Goal: Task Accomplishment & Management: Manage account settings

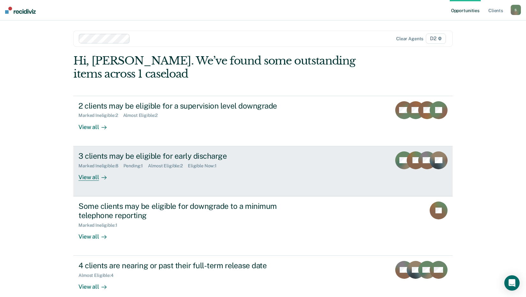
click at [92, 178] on div "View all" at bounding box center [96, 174] width 36 height 12
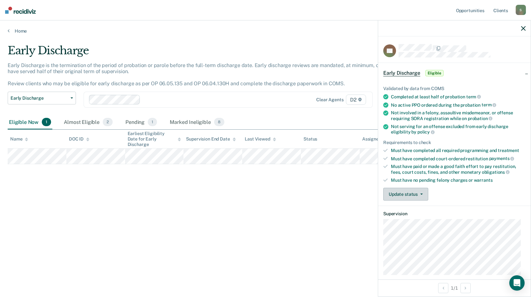
click at [421, 194] on button "Update status" at bounding box center [405, 194] width 45 height 13
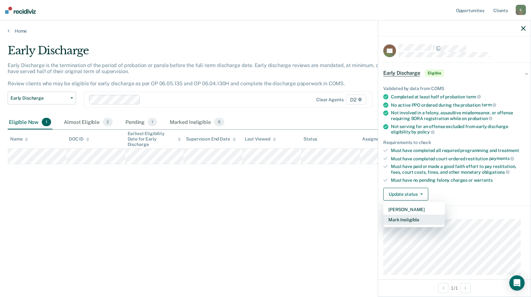
click at [410, 218] on button "Mark Ineligible" at bounding box center [414, 219] width 62 height 10
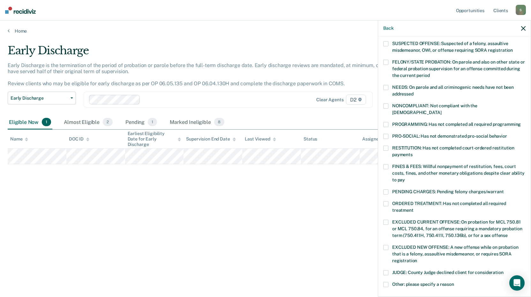
scroll to position [64, 0]
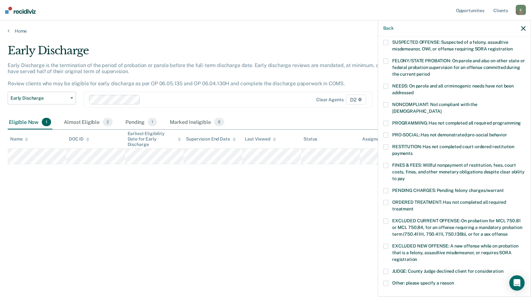
click at [387, 105] on span at bounding box center [385, 104] width 5 height 5
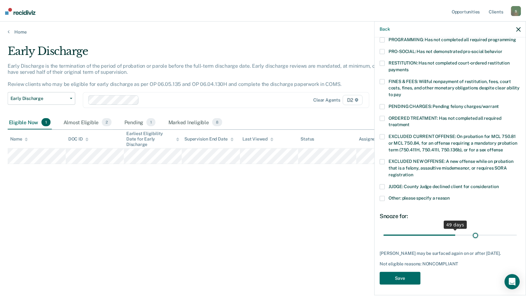
scroll to position [143, 0]
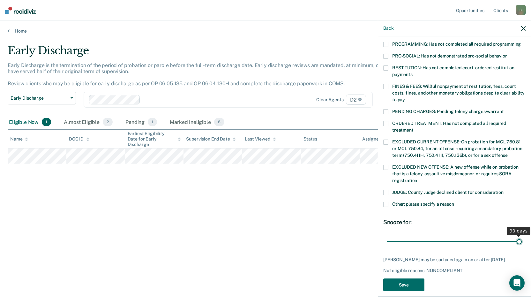
drag, startPoint x: 429, startPoint y: 227, endPoint x: 520, endPoint y: 226, distance: 90.9
type input "90"
click at [520, 235] on input "range" at bounding box center [454, 240] width 135 height 11
click at [407, 280] on button "Save" at bounding box center [403, 284] width 41 height 13
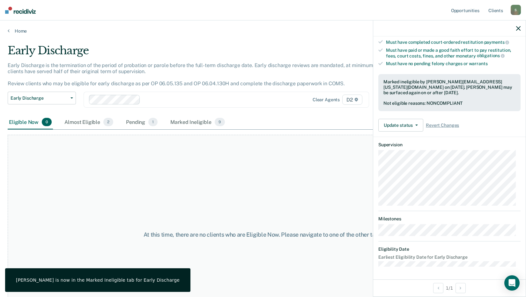
scroll to position [116, 0]
click at [261, 33] on link "Home" at bounding box center [263, 31] width 511 height 6
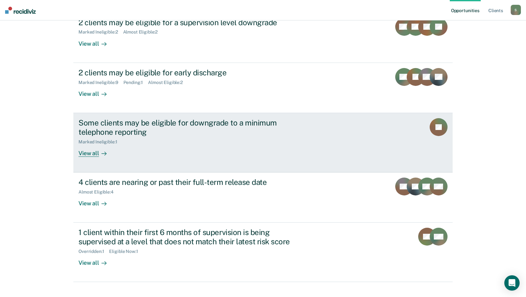
scroll to position [94, 0]
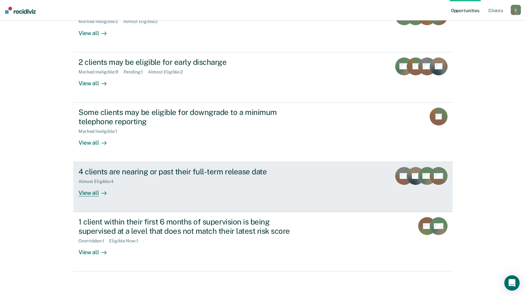
click at [90, 193] on div "View all" at bounding box center [96, 190] width 36 height 12
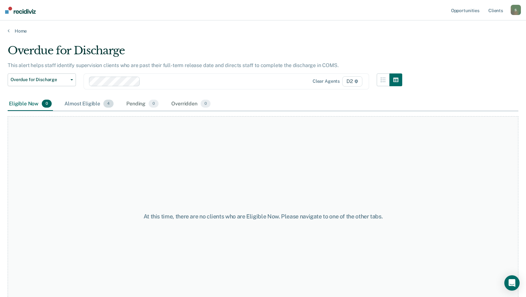
click at [85, 103] on div "Almost Eligible 4" at bounding box center [89, 104] width 52 height 14
